Goal: Check status: Check status

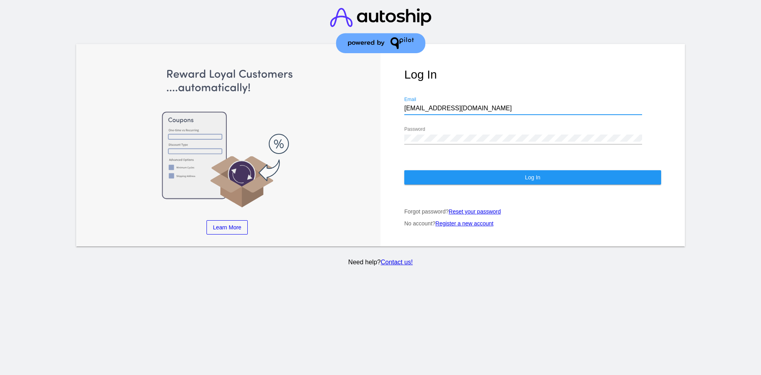
click at [540, 171] on button "Log In" at bounding box center [533, 177] width 257 height 14
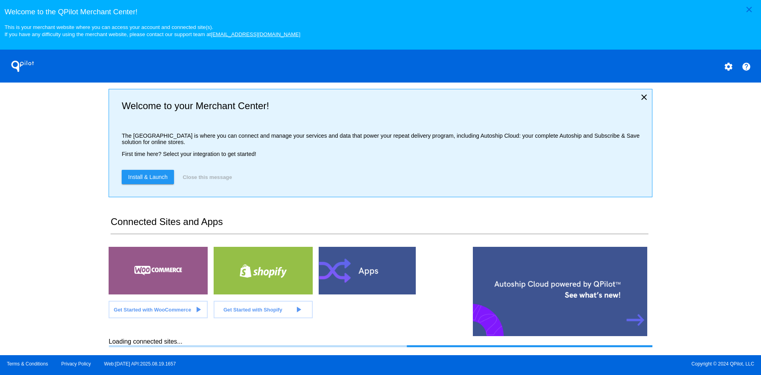
click at [163, 260] on div at bounding box center [158, 271] width 99 height 48
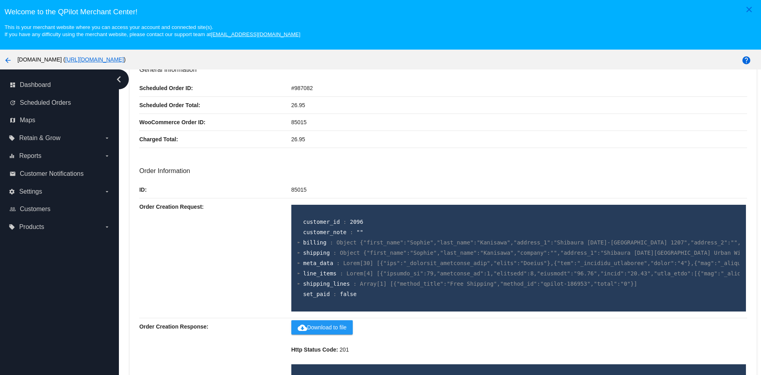
scroll to position [119, 0]
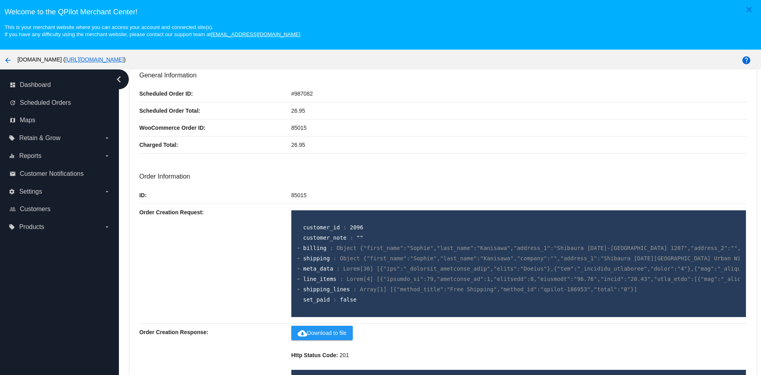
click at [298, 257] on div at bounding box center [299, 257] width 3 height 5
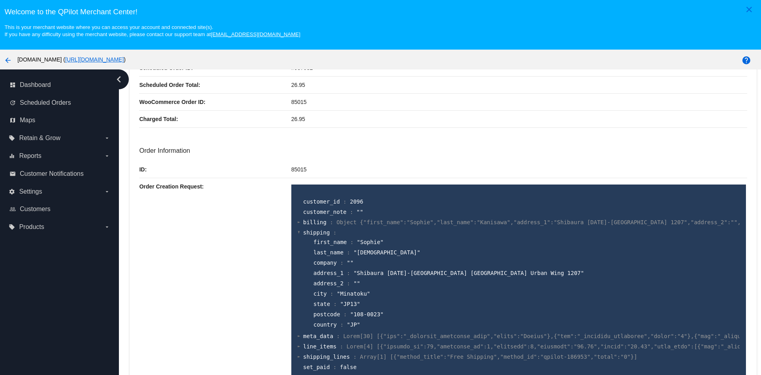
scroll to position [159, 0]
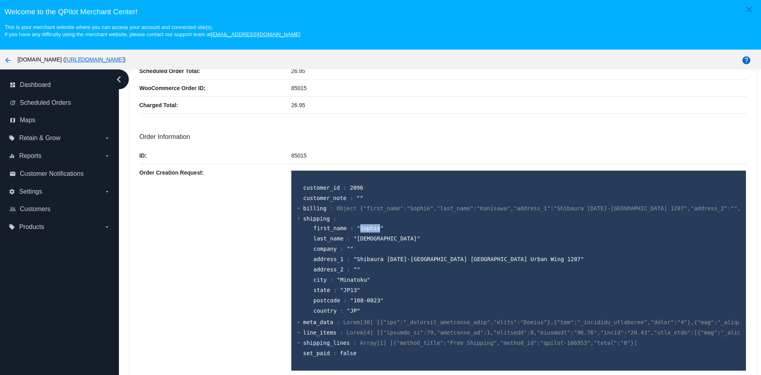
drag, startPoint x: 372, startPoint y: 230, endPoint x: 353, endPoint y: 230, distance: 18.3
click at [357, 230] on span ""Sophie"" at bounding box center [370, 228] width 27 height 6
